Goal: Task Accomplishment & Management: Use online tool/utility

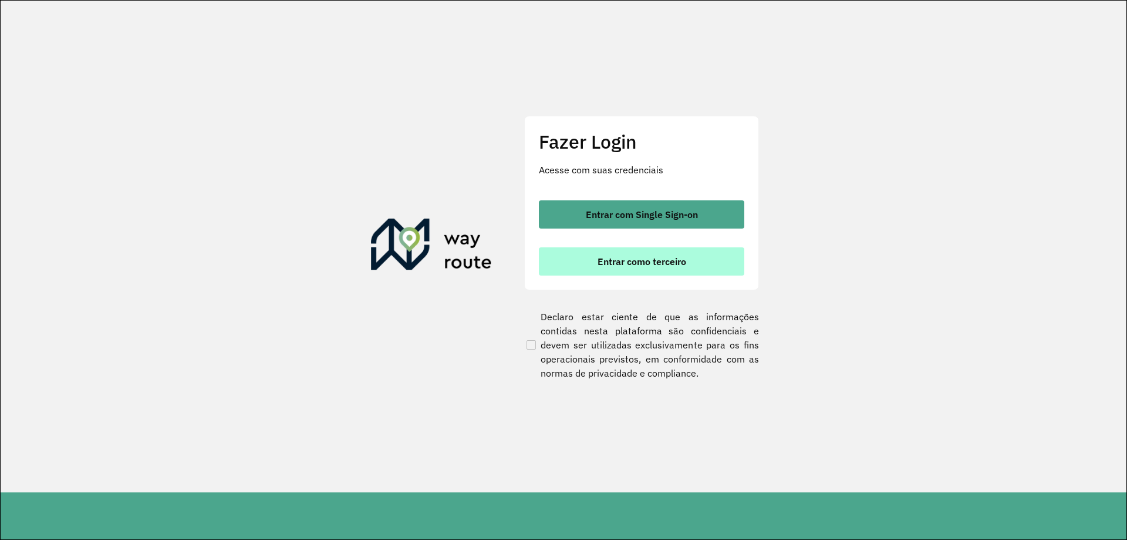
click at [639, 262] on span "Entrar como terceiro" at bounding box center [642, 261] width 89 height 9
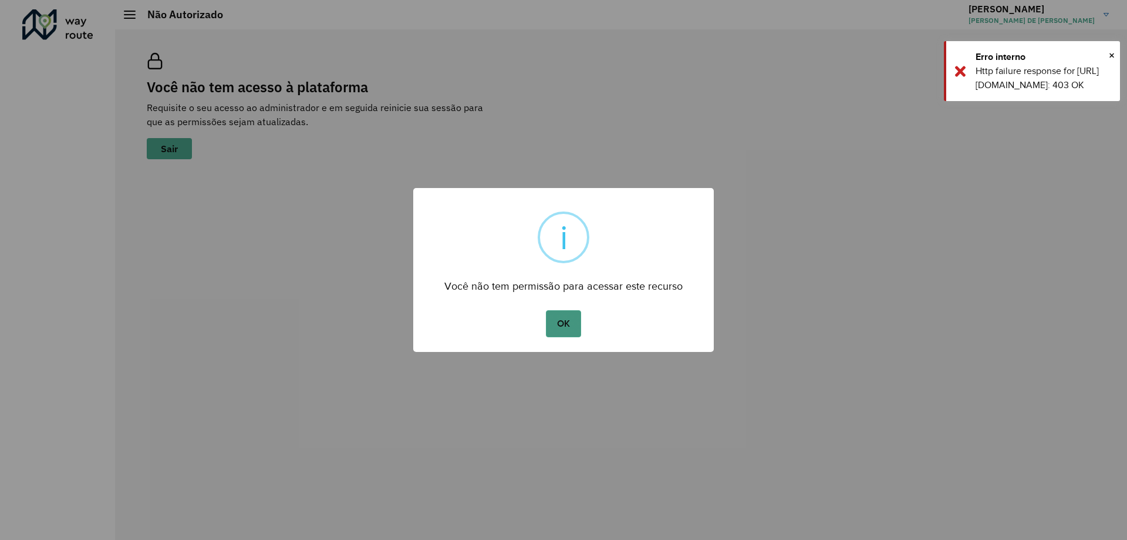
click at [570, 328] on button "OK" at bounding box center [563, 323] width 35 height 27
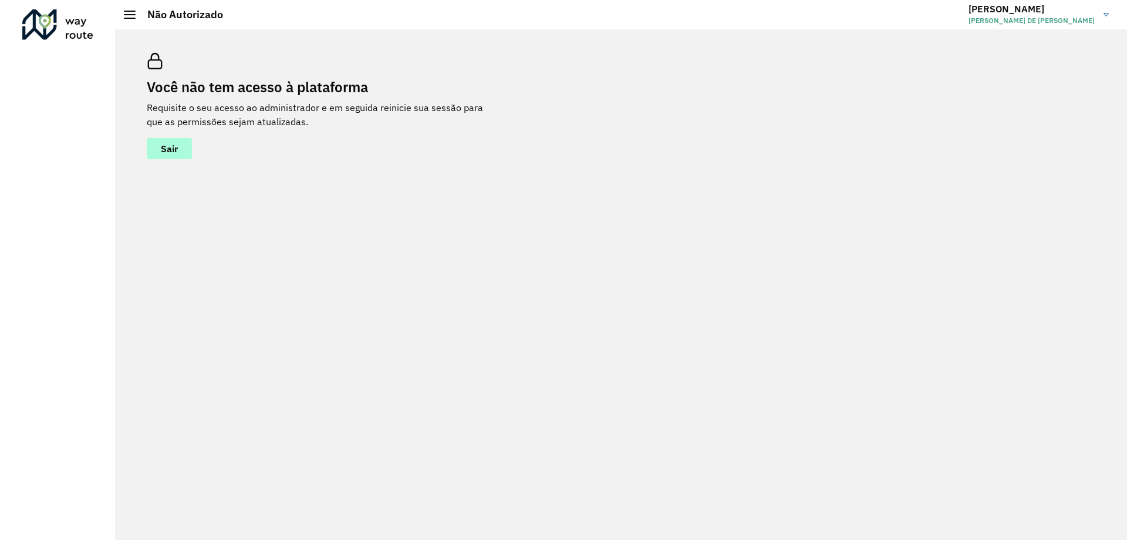
click at [178, 150] on span "Sair" at bounding box center [169, 148] width 17 height 9
